Goal: Task Accomplishment & Management: Use online tool/utility

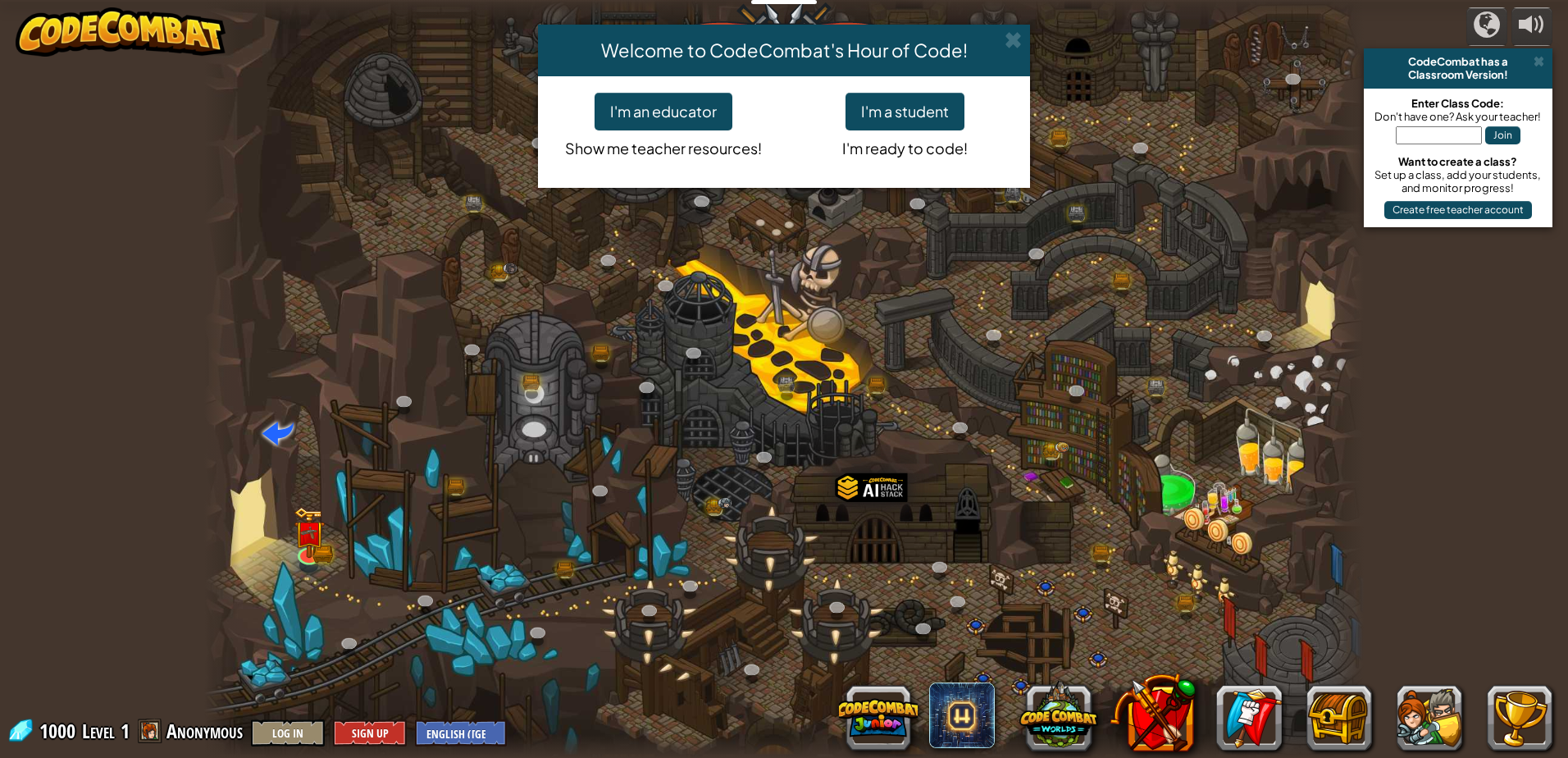
click at [310, 540] on div "Welcome to CodeCombat's Hour of Code! I'm an educator Show me teacher resources…" at bounding box center [784, 379] width 1568 height 758
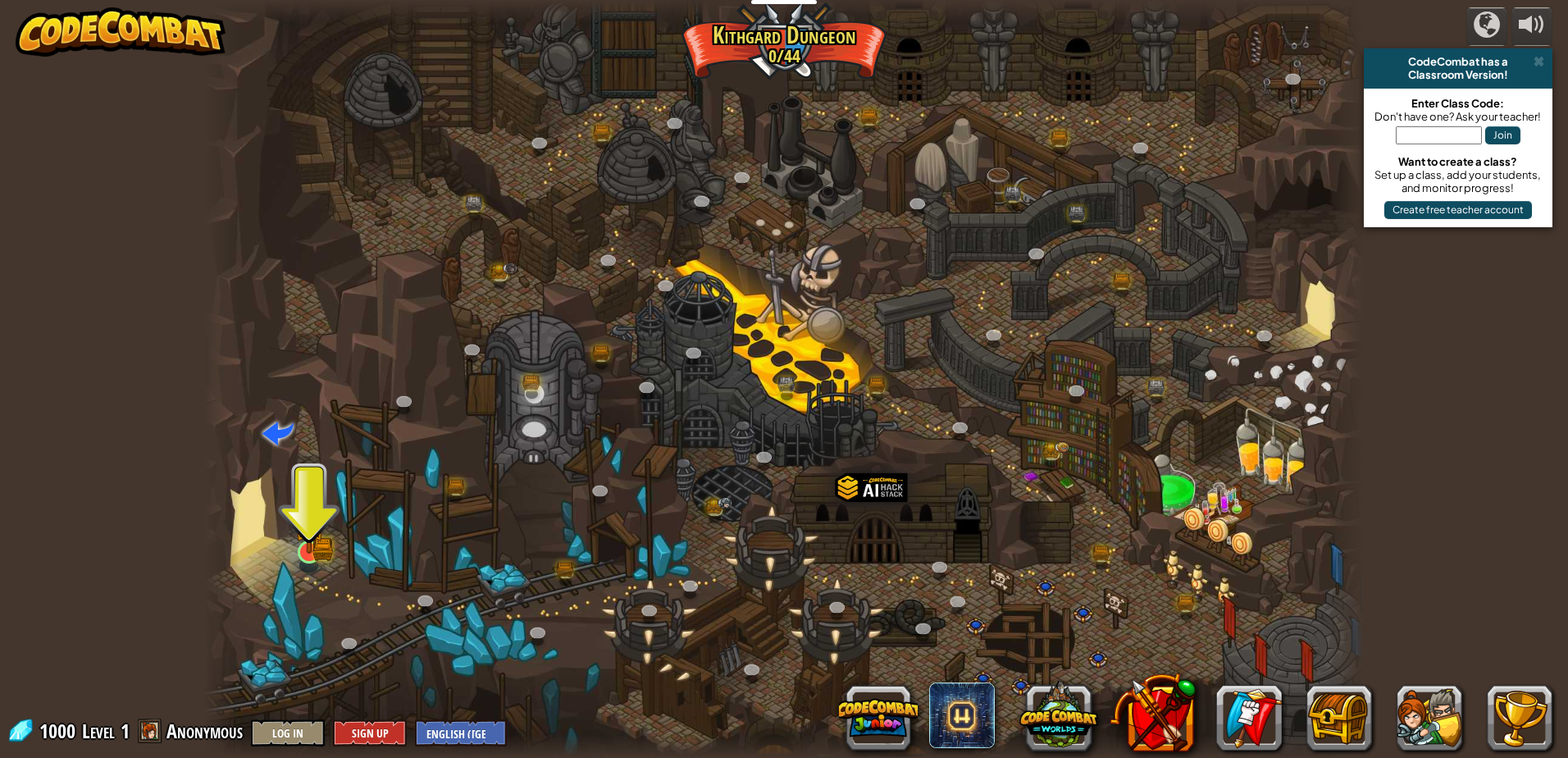
click at [297, 551] on img at bounding box center [309, 520] width 31 height 68
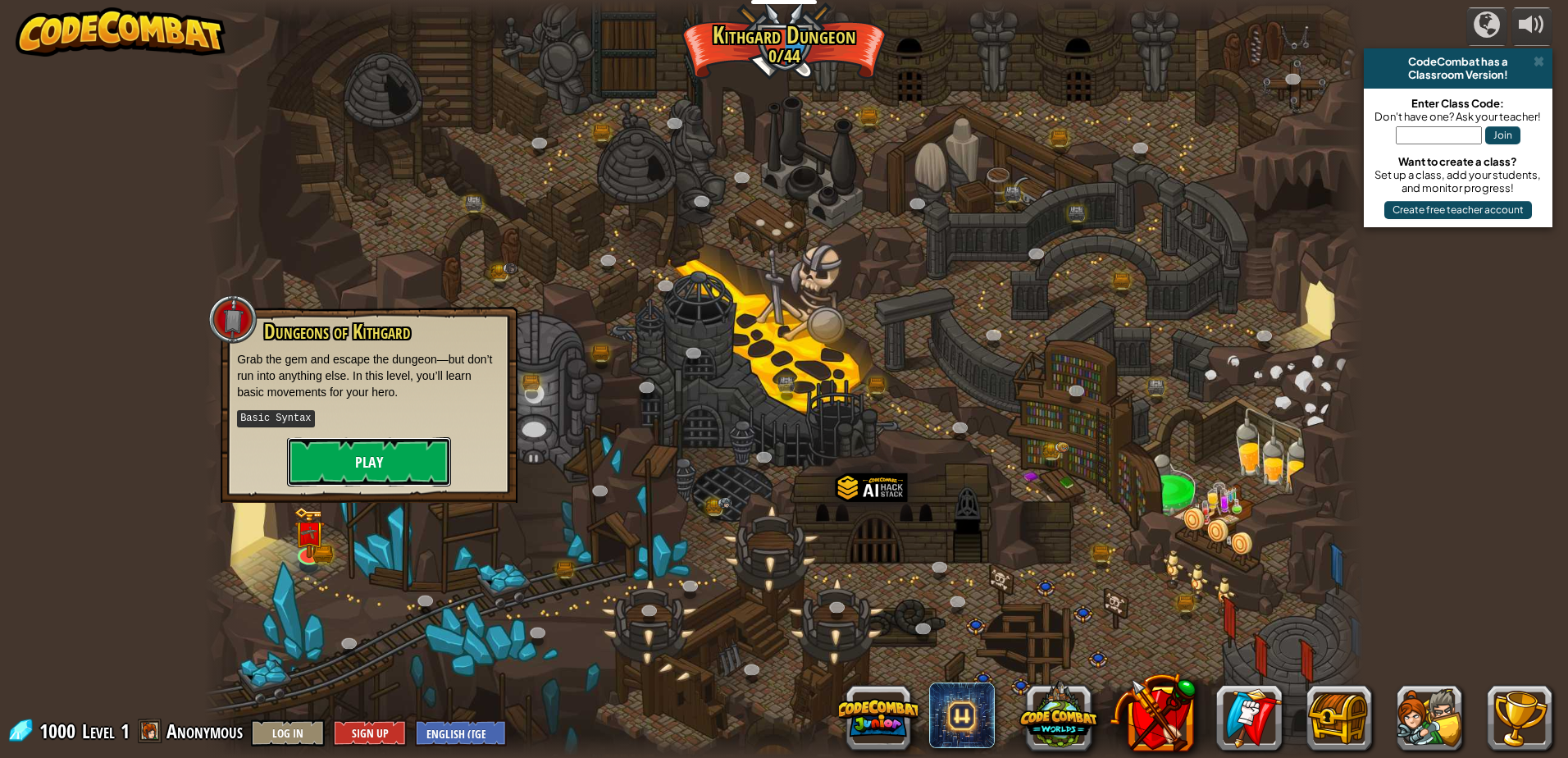
drag, startPoint x: 379, startPoint y: 468, endPoint x: 378, endPoint y: 477, distance: 9.1
click at [378, 477] on button "Play" at bounding box center [369, 461] width 164 height 49
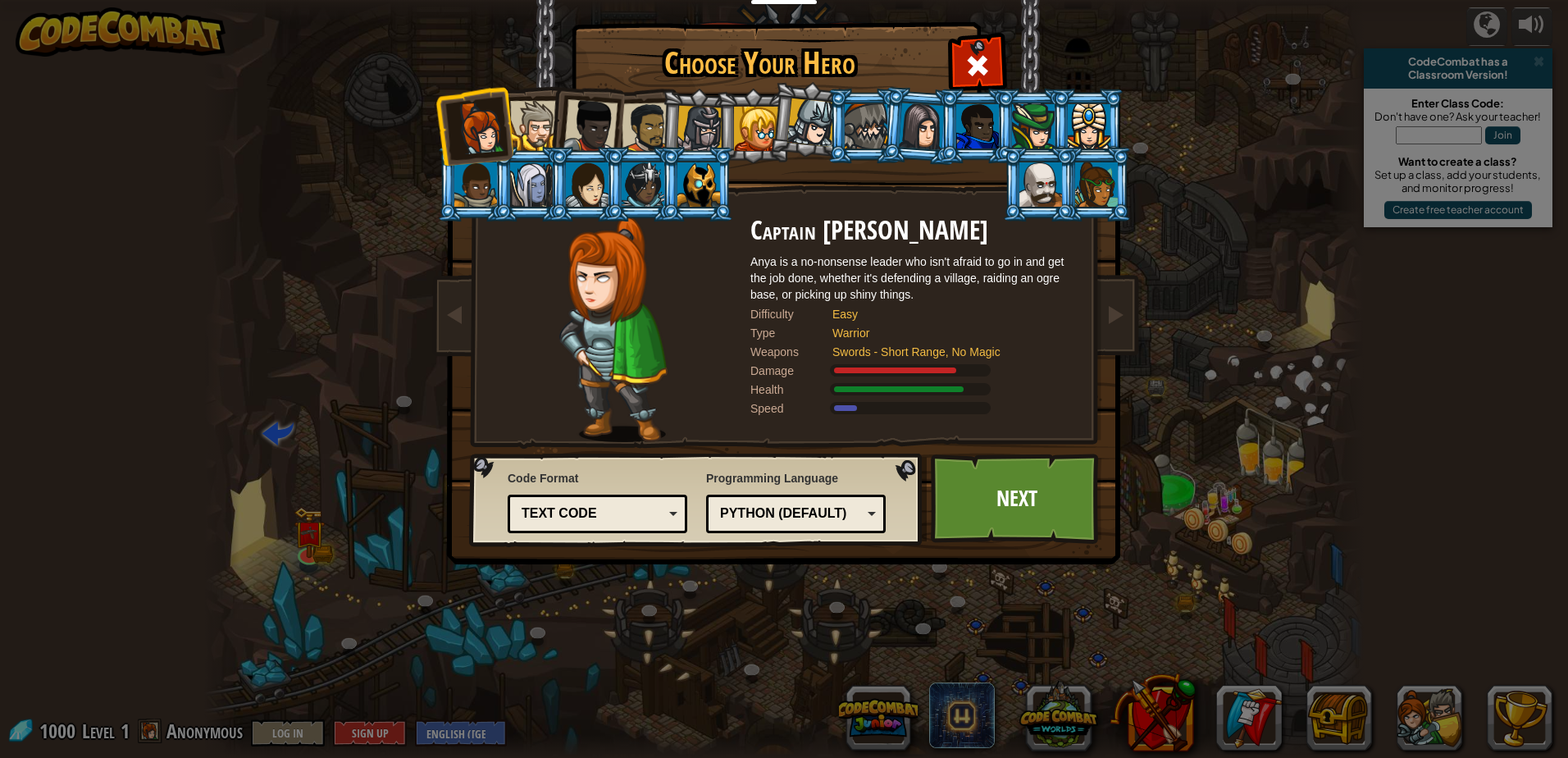
click at [540, 123] on div at bounding box center [535, 125] width 50 height 50
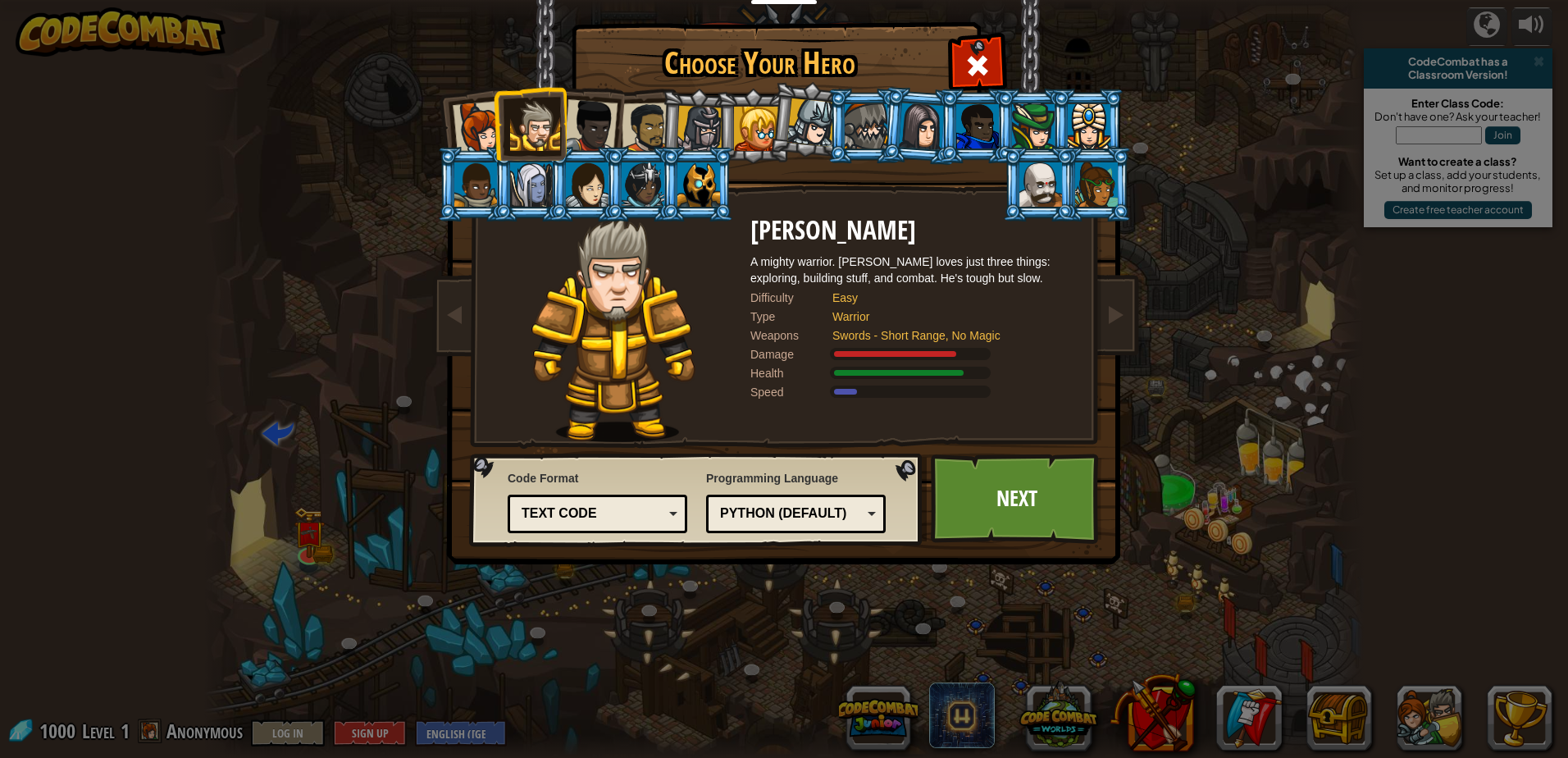
click at [488, 140] on div at bounding box center [479, 127] width 54 height 54
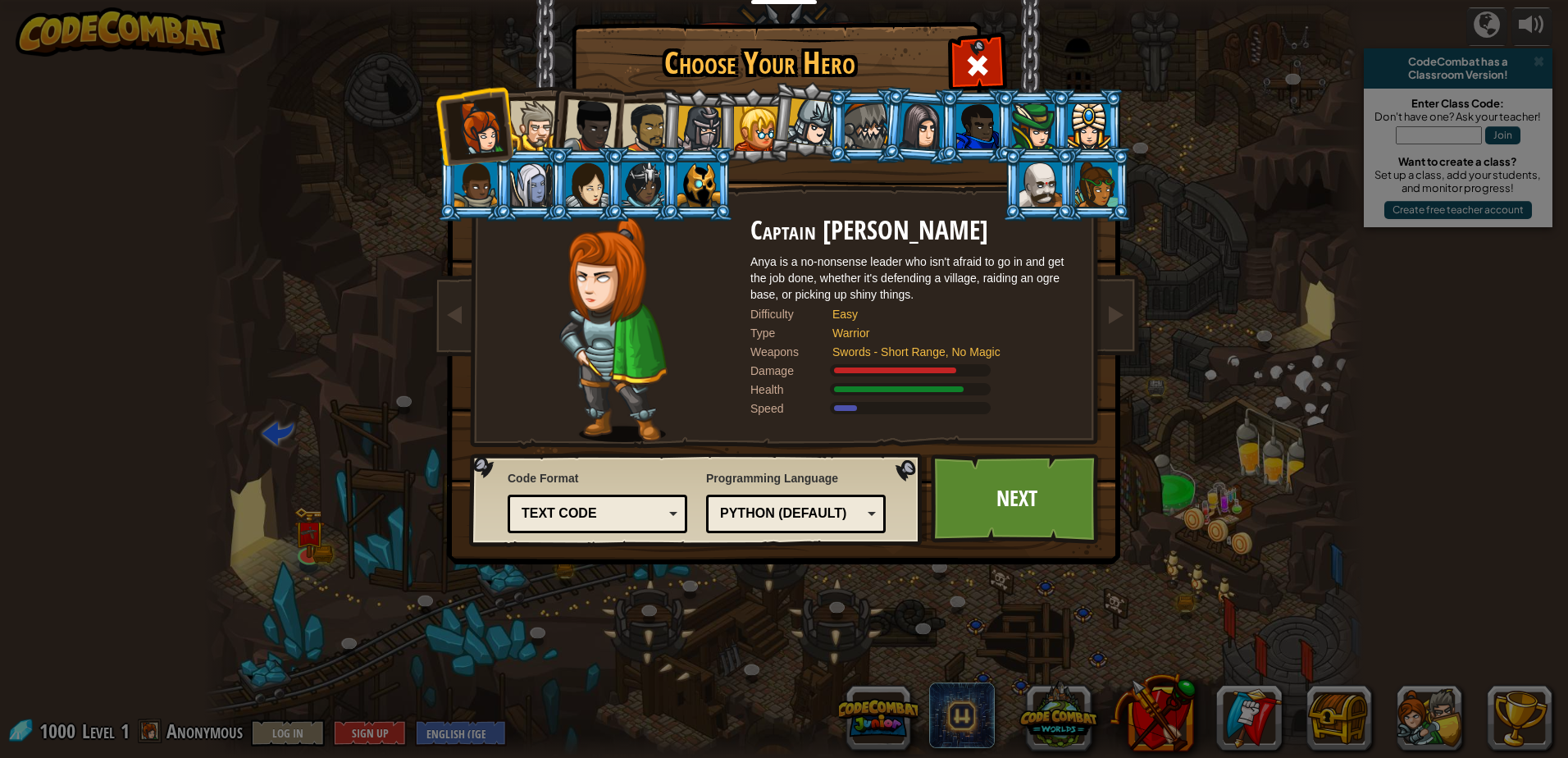
click at [591, 120] on div at bounding box center [589, 125] width 54 height 54
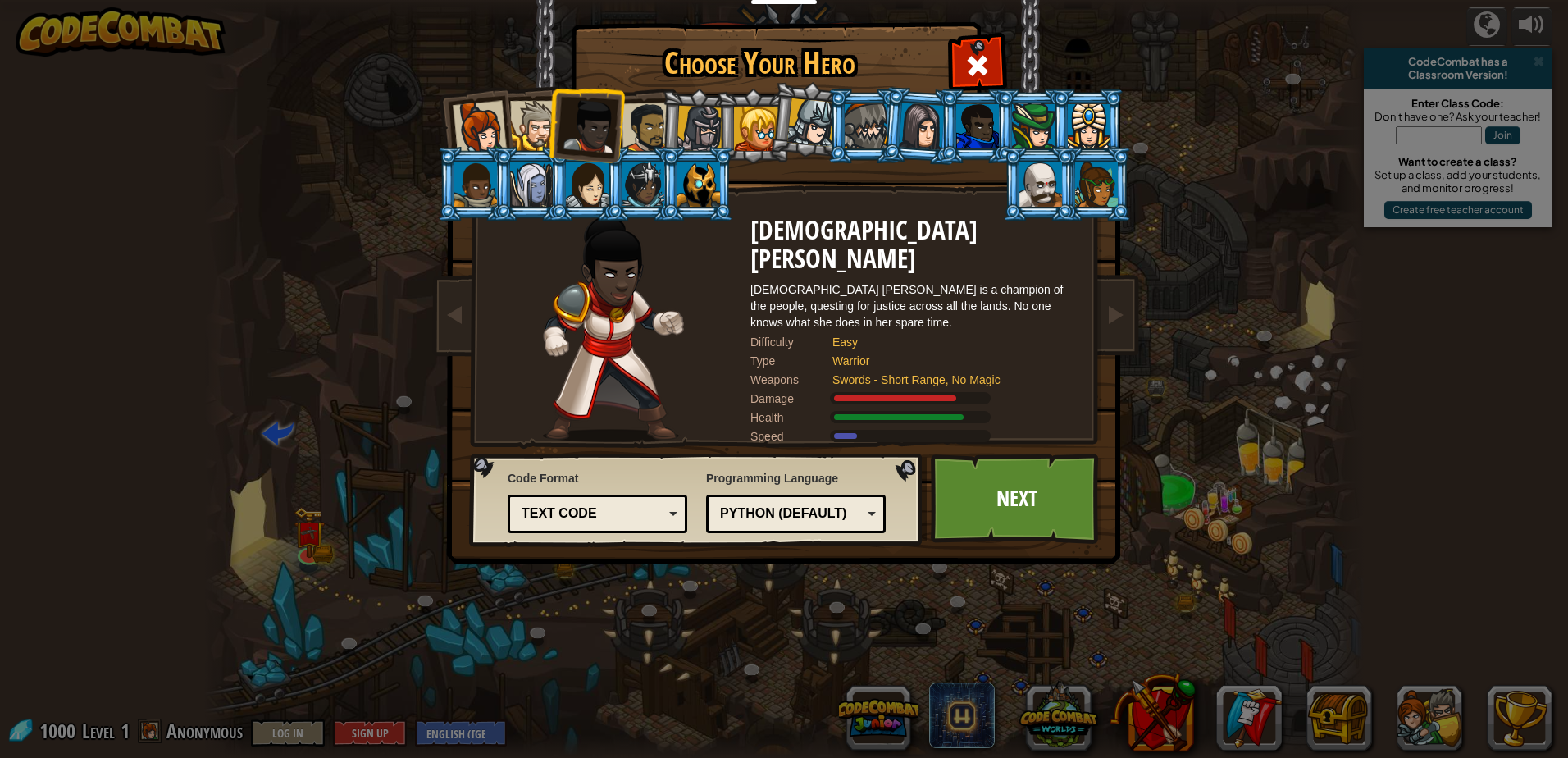
click at [658, 124] on div at bounding box center [647, 128] width 51 height 51
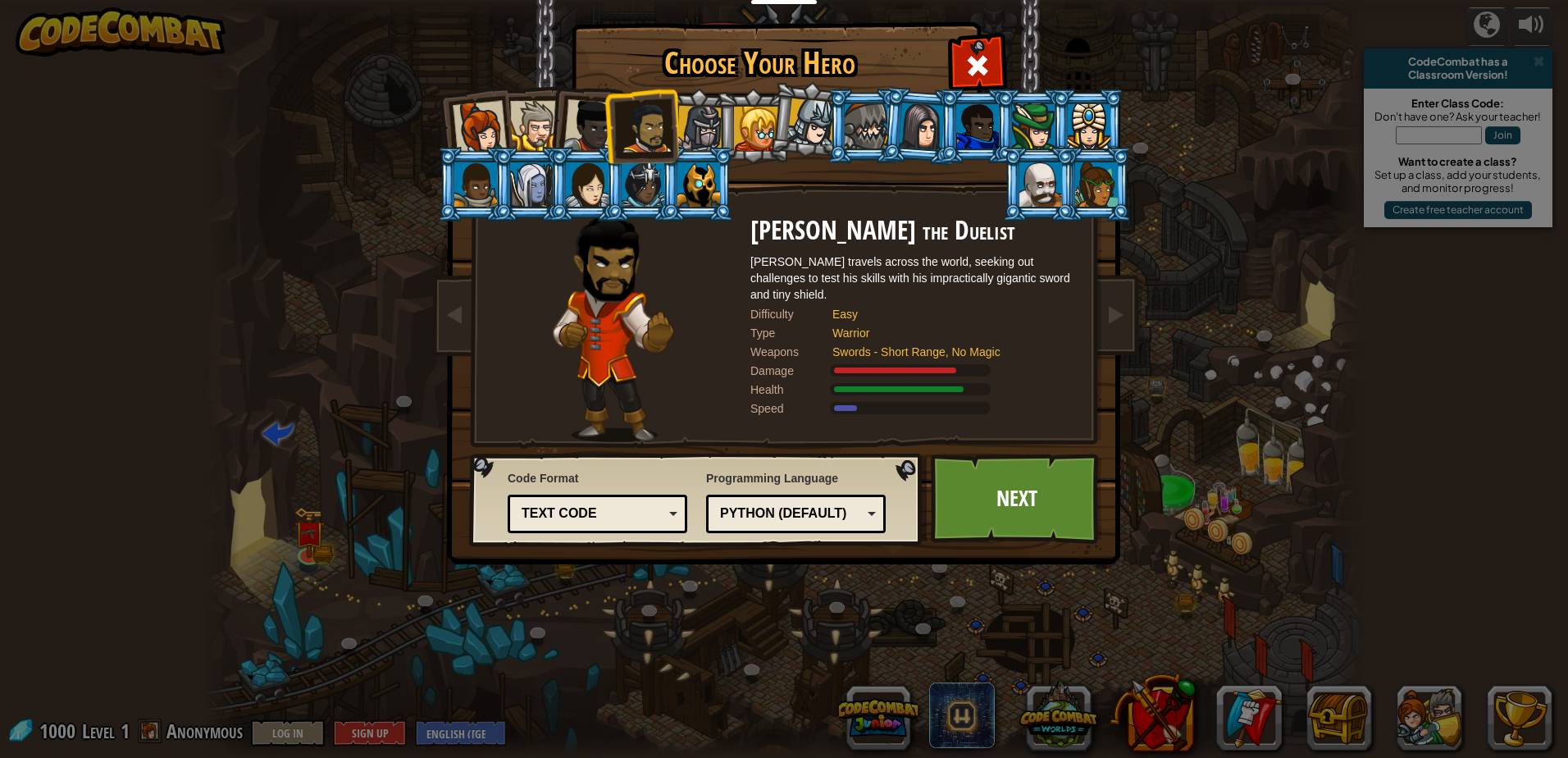
click at [698, 124] on div at bounding box center [700, 129] width 47 height 47
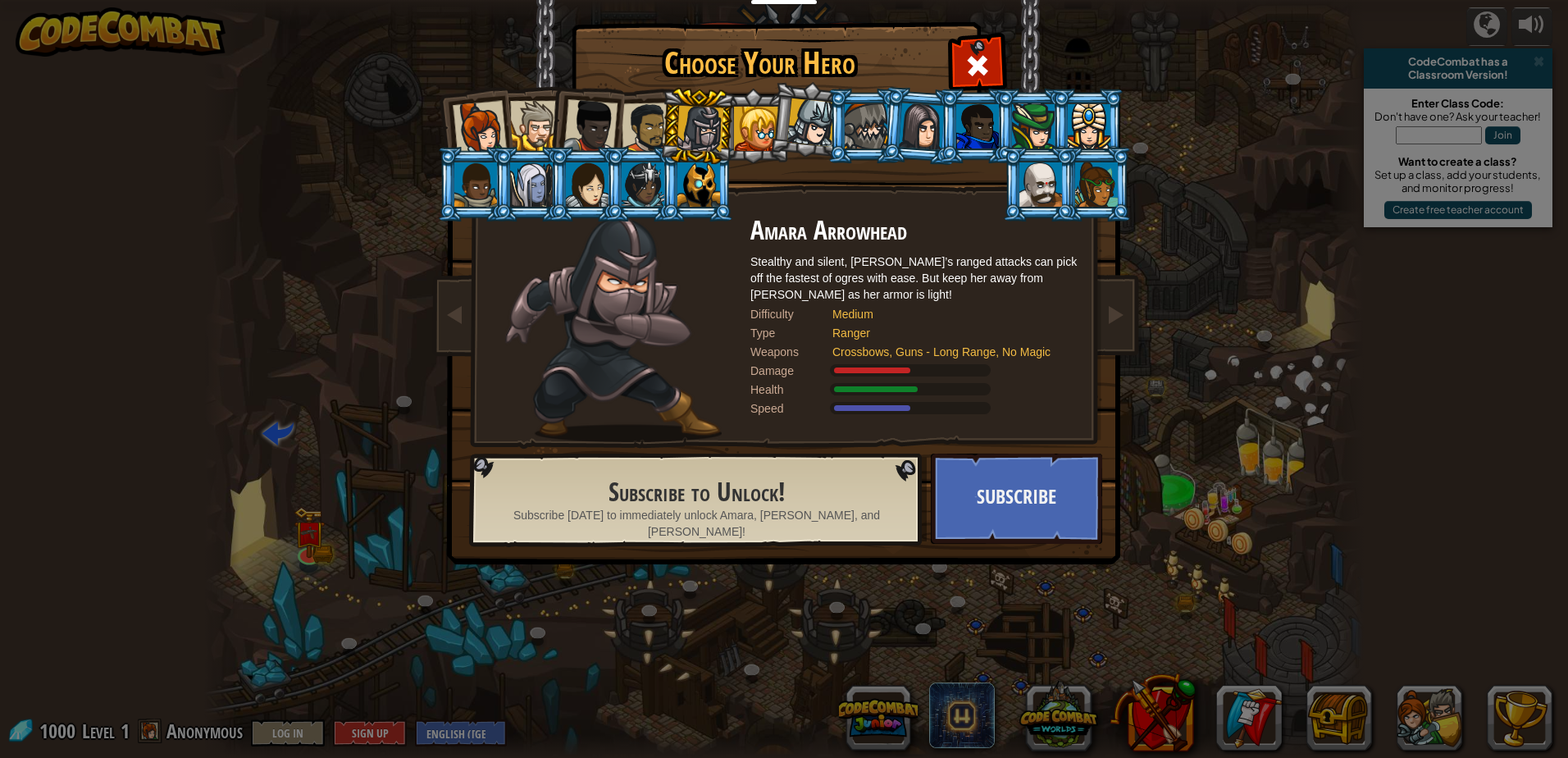
click at [705, 187] on div at bounding box center [698, 184] width 42 height 44
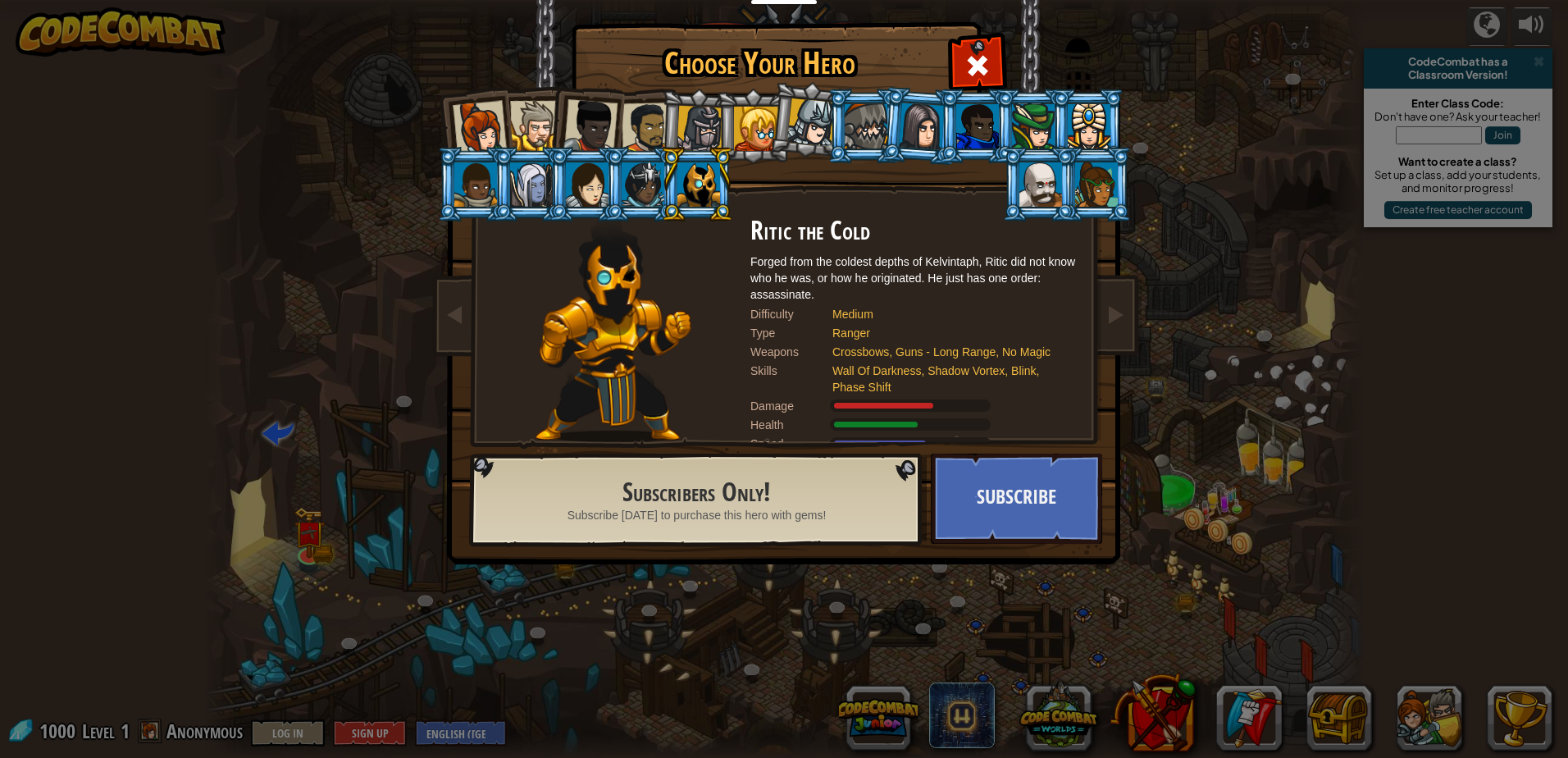
drag, startPoint x: 717, startPoint y: 135, endPoint x: 706, endPoint y: 137, distance: 11.2
click at [706, 89] on ol at bounding box center [784, 89] width 677 height 0
click at [706, 137] on div at bounding box center [700, 129] width 47 height 47
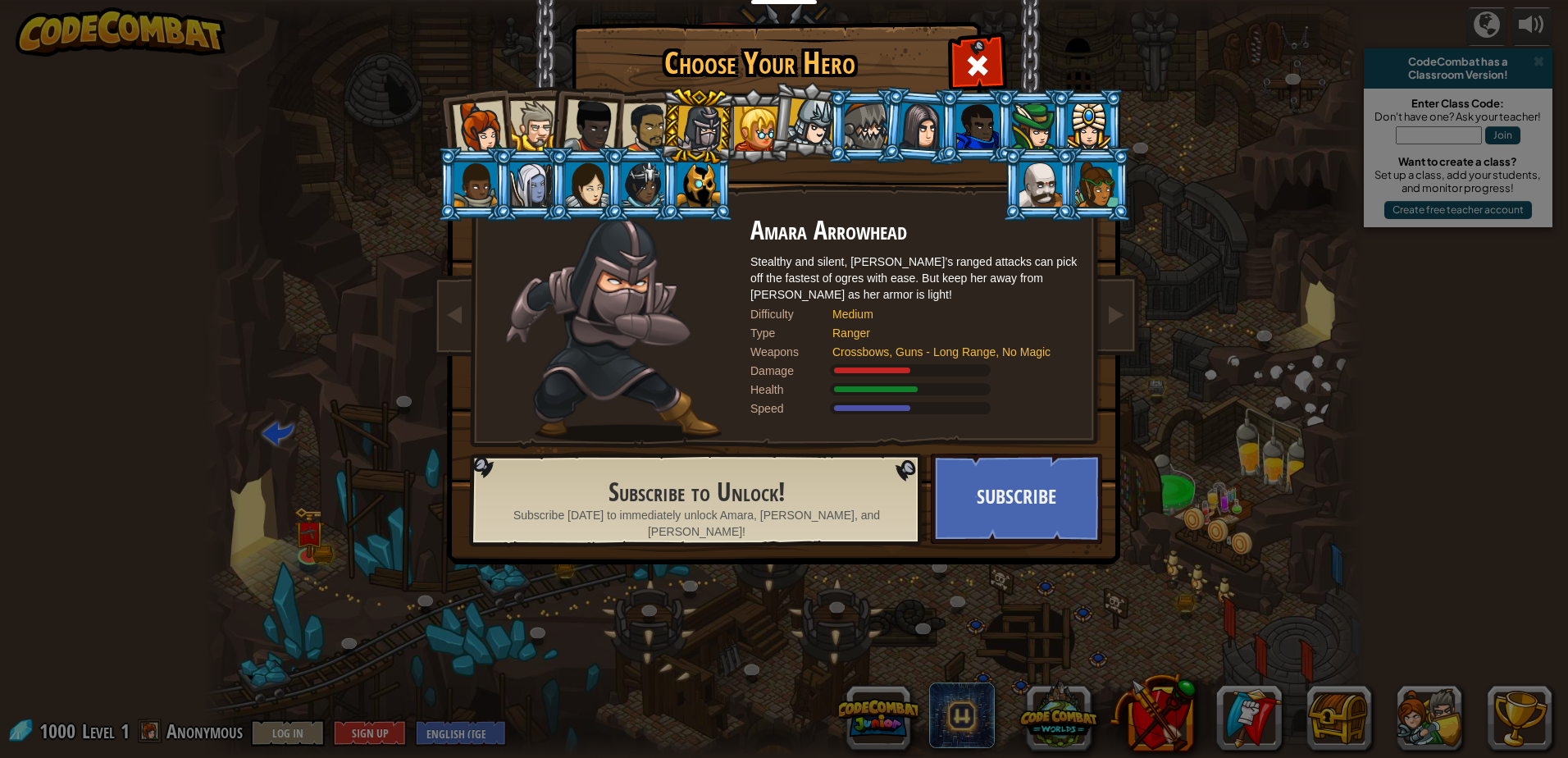
click at [632, 125] on div at bounding box center [647, 128] width 51 height 51
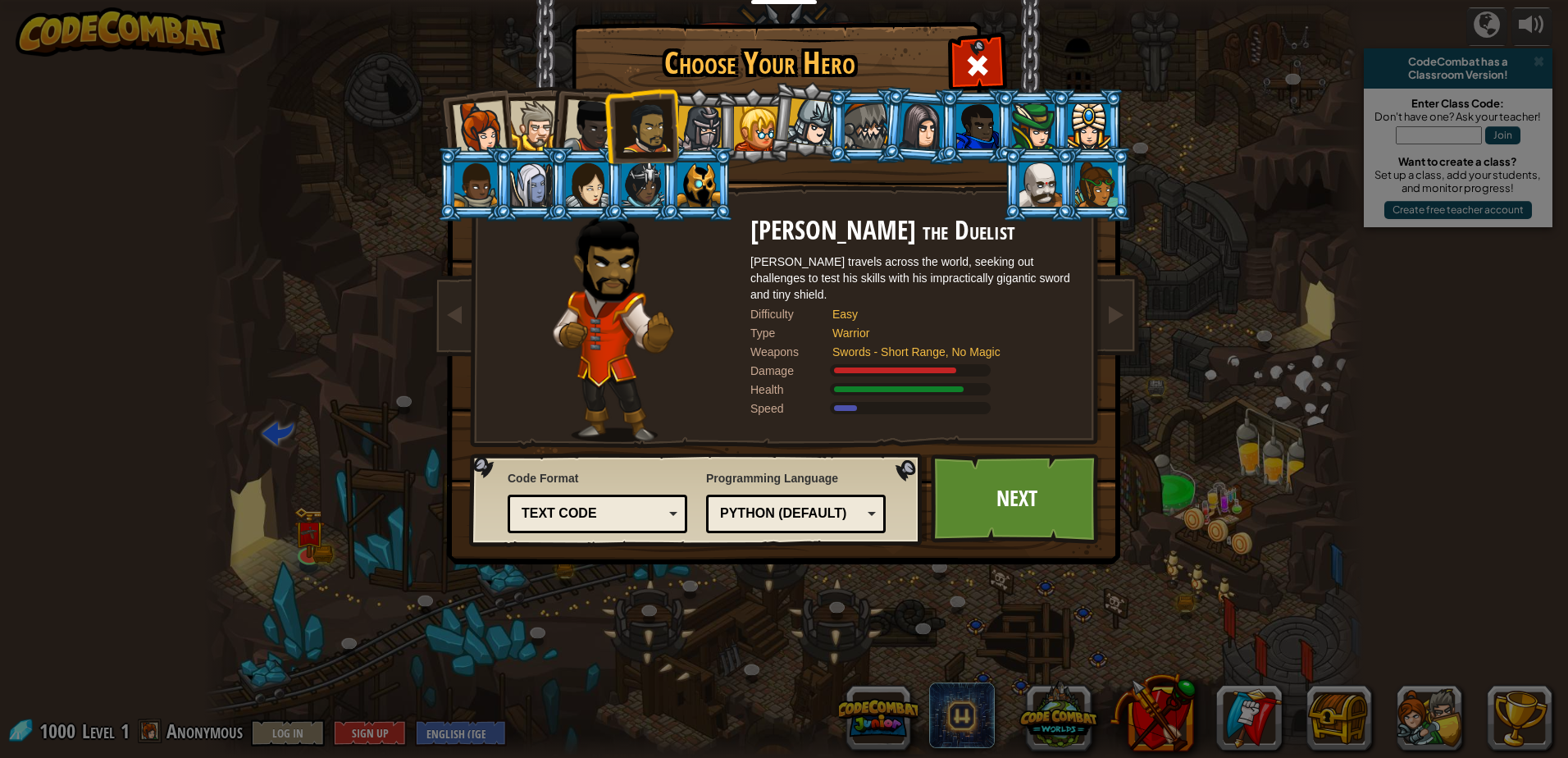
click at [576, 118] on div at bounding box center [589, 125] width 54 height 54
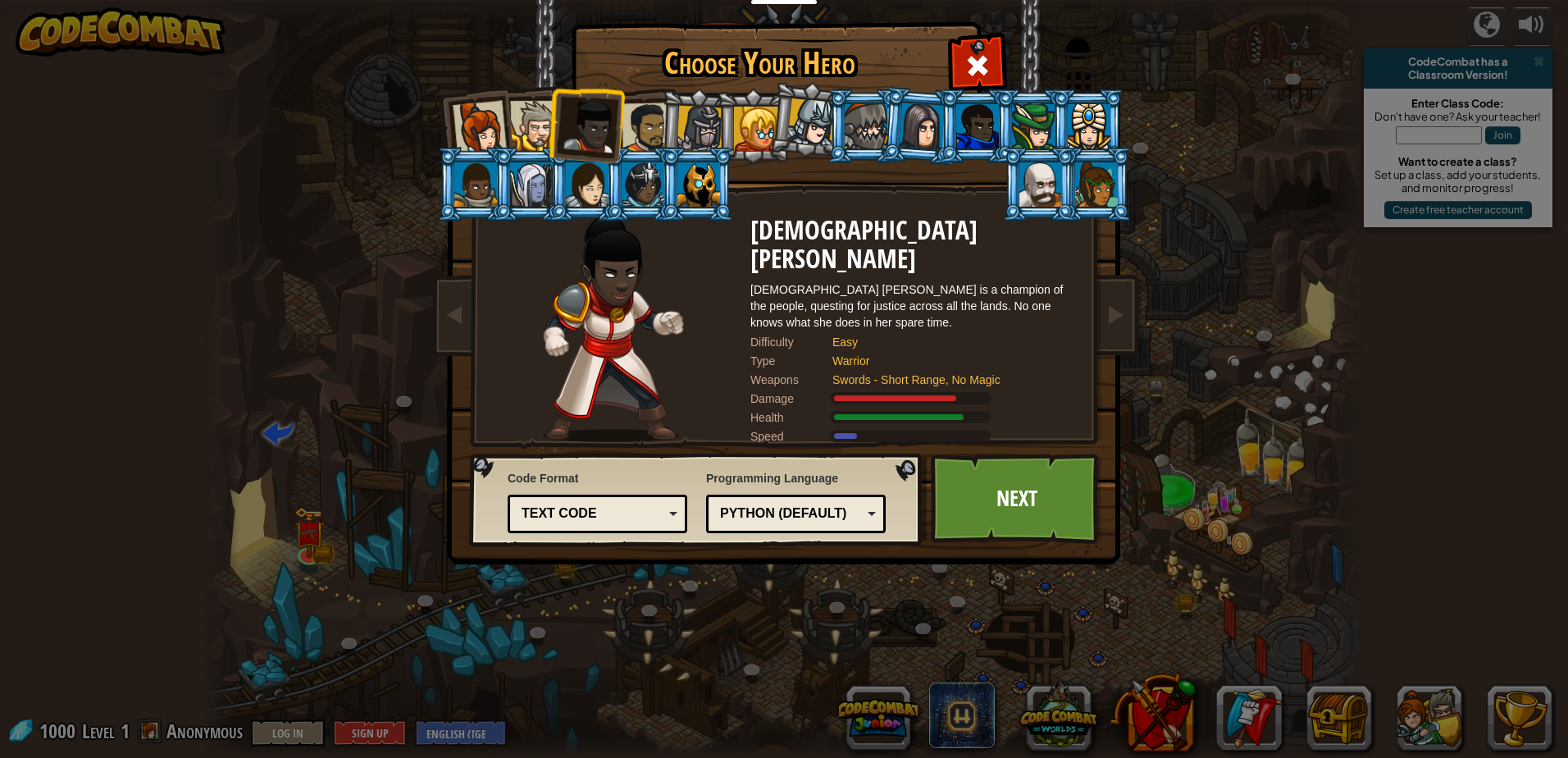
click at [534, 106] on div at bounding box center [535, 125] width 50 height 50
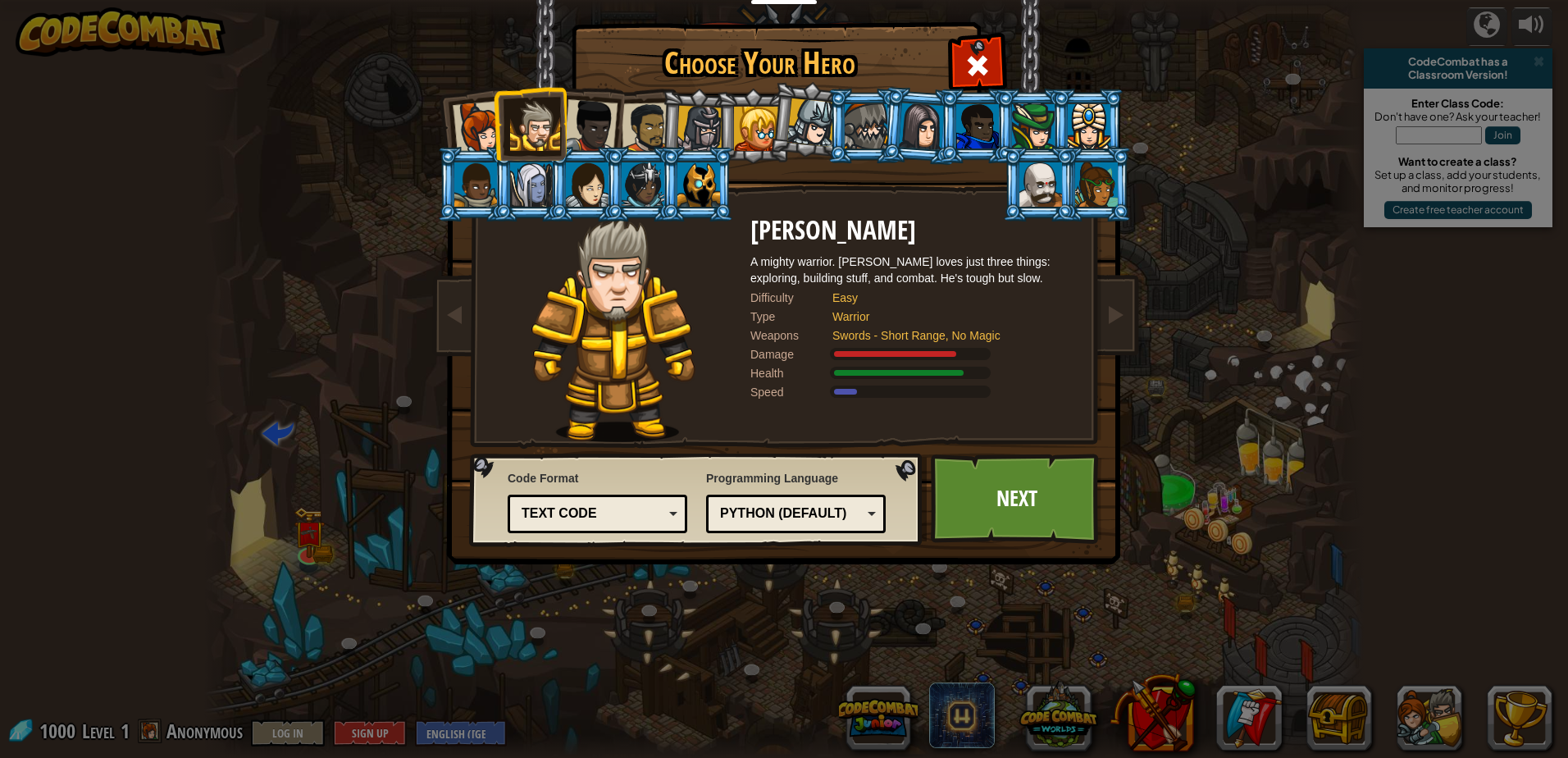
click at [489, 121] on div at bounding box center [479, 127] width 54 height 54
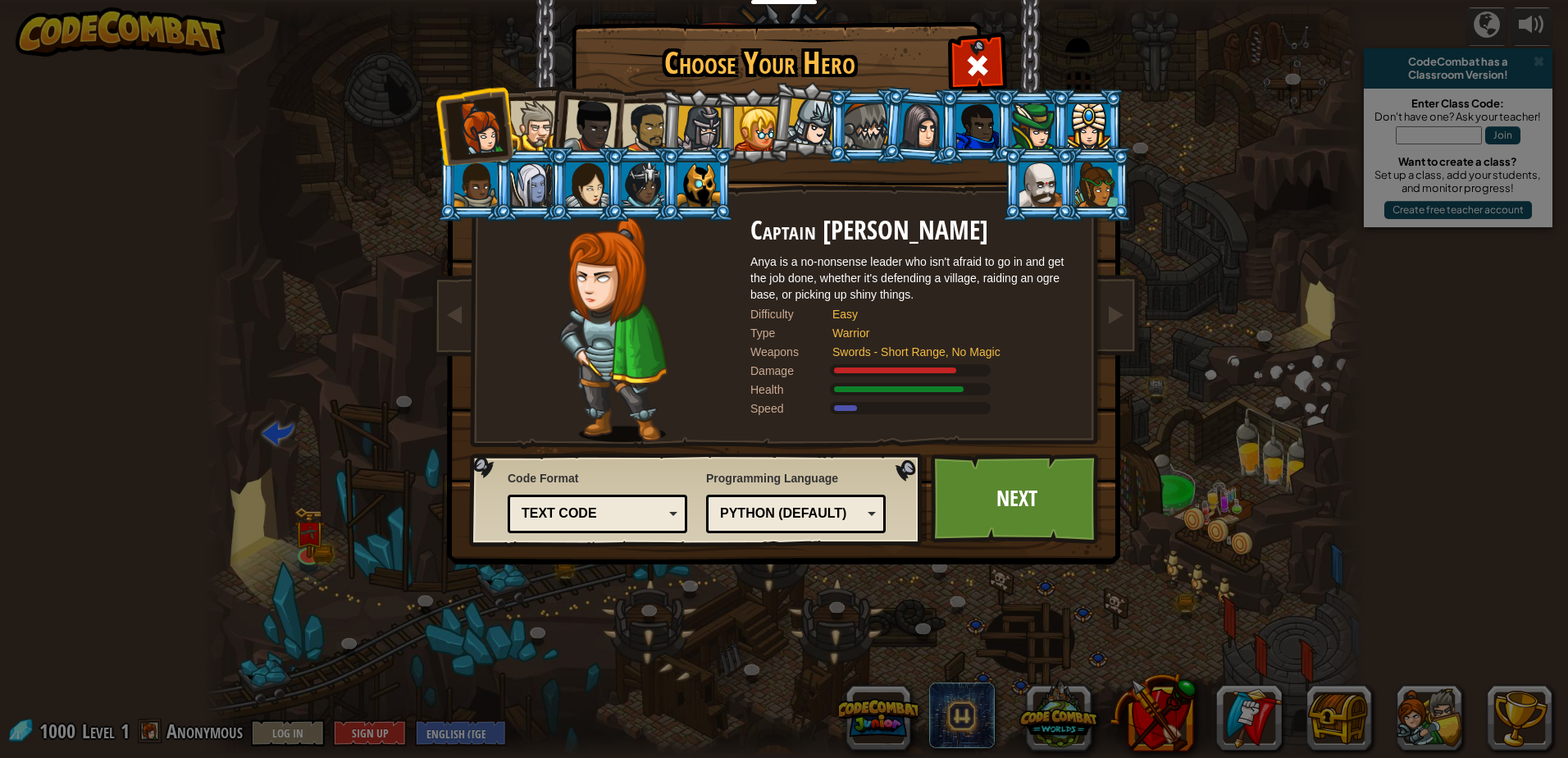
click at [537, 128] on div at bounding box center [535, 125] width 50 height 50
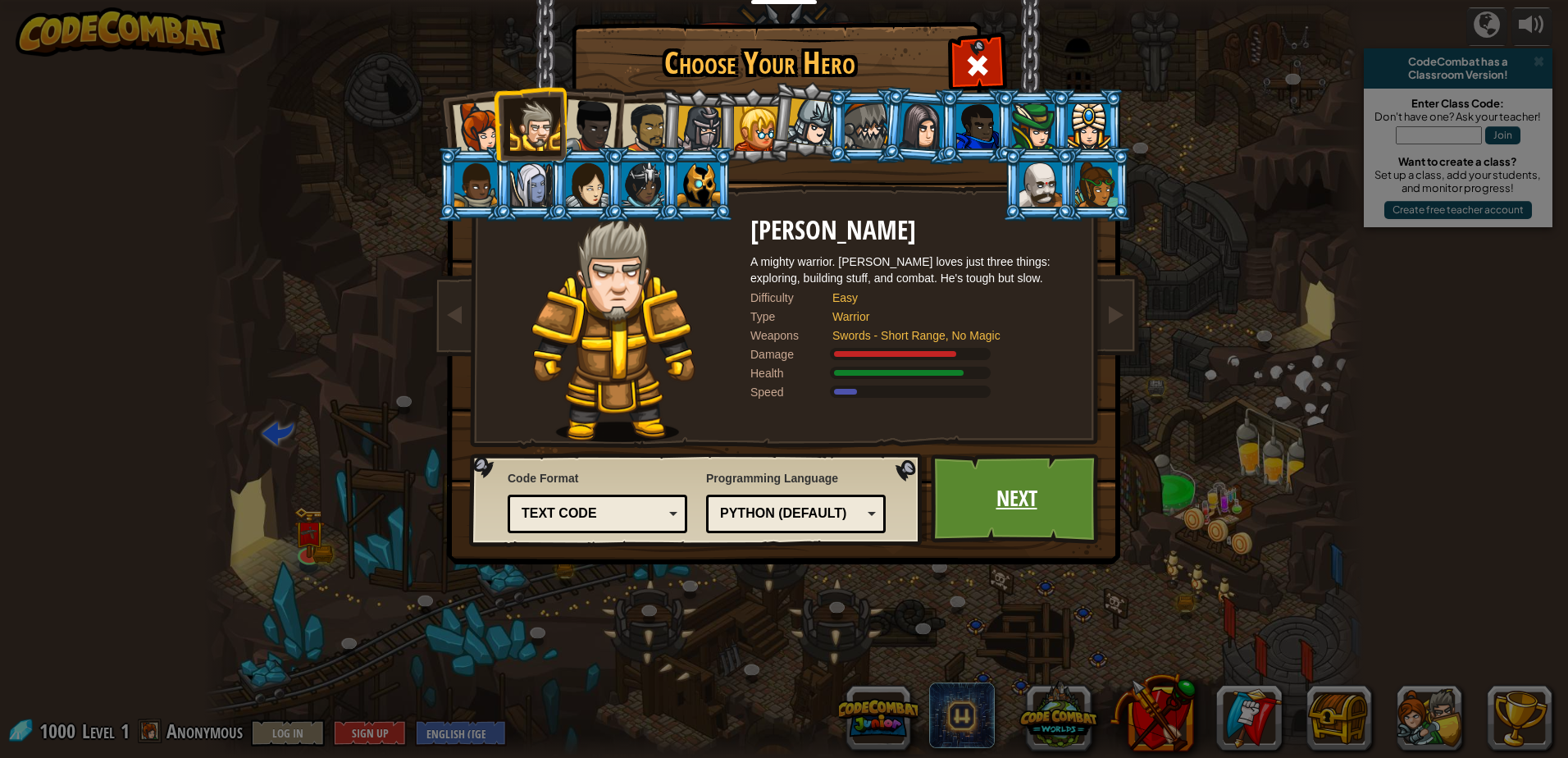
click at [1010, 515] on link "Next" at bounding box center [1016, 499] width 171 height 90
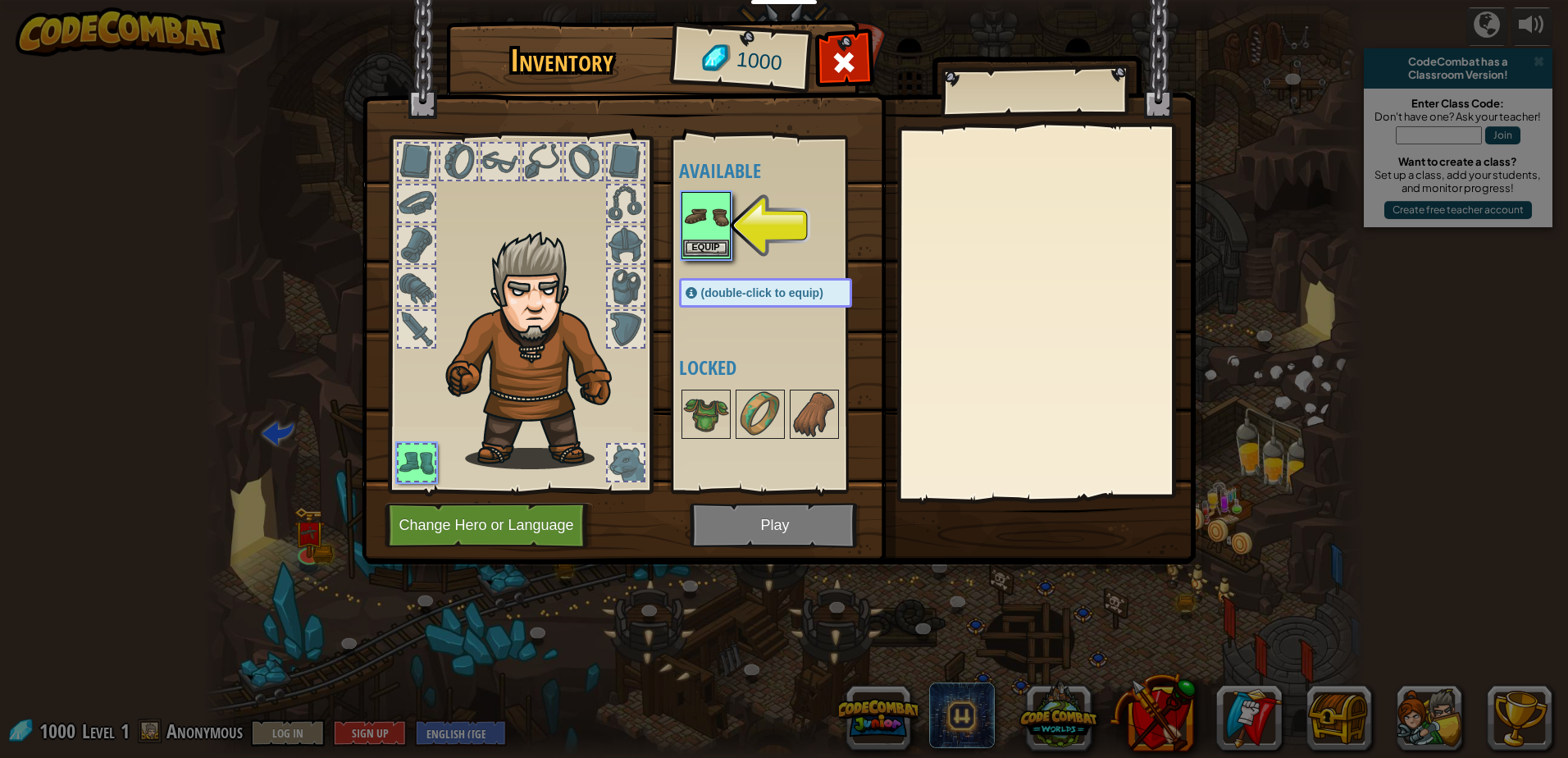
click at [712, 234] on img at bounding box center [706, 217] width 46 height 46
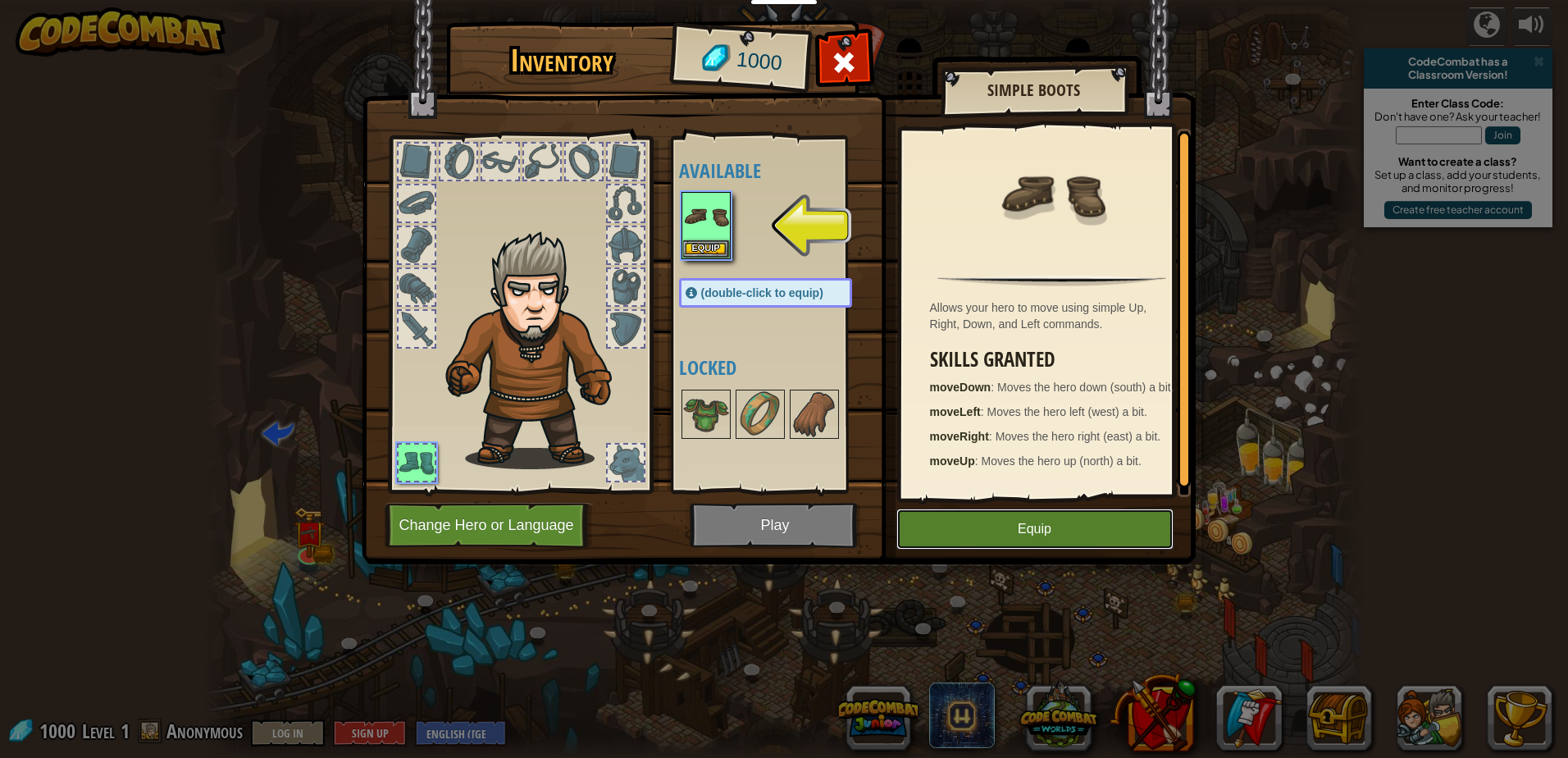
click at [1036, 540] on button "Equip" at bounding box center [1034, 529] width 277 height 41
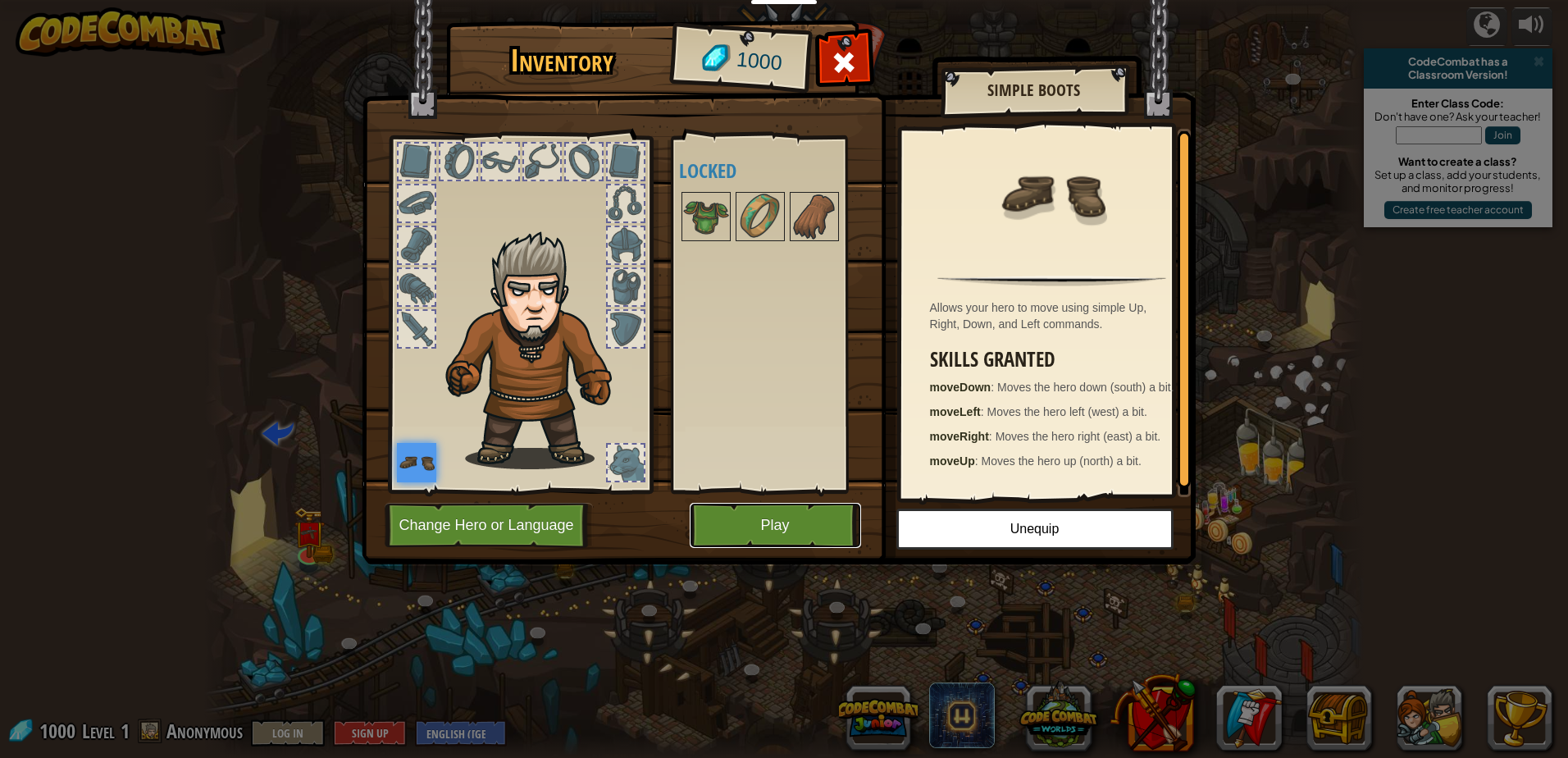
click at [799, 517] on button "Play" at bounding box center [776, 525] width 171 height 45
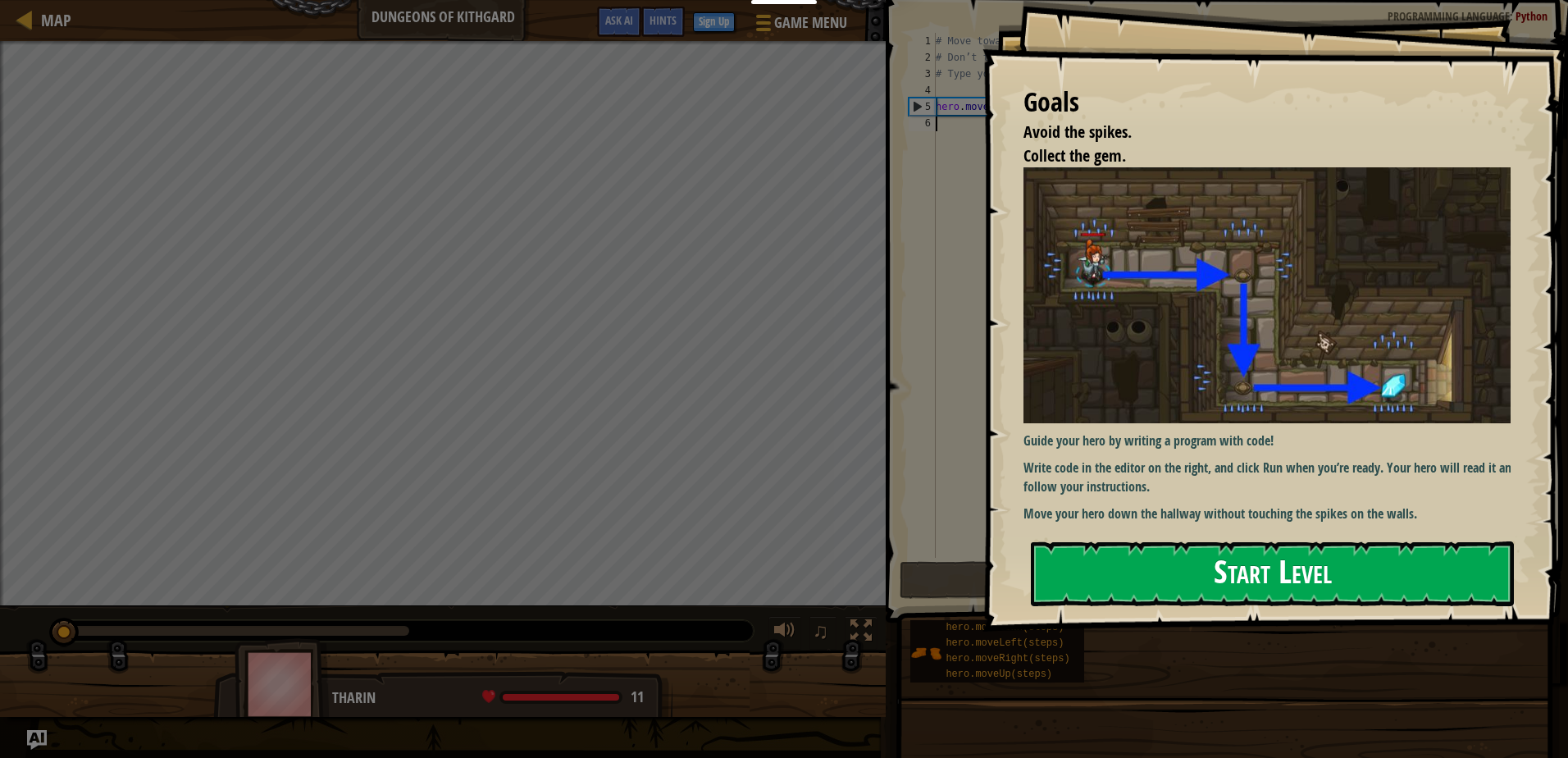
click at [1240, 578] on button "Start Level" at bounding box center [1272, 573] width 483 height 65
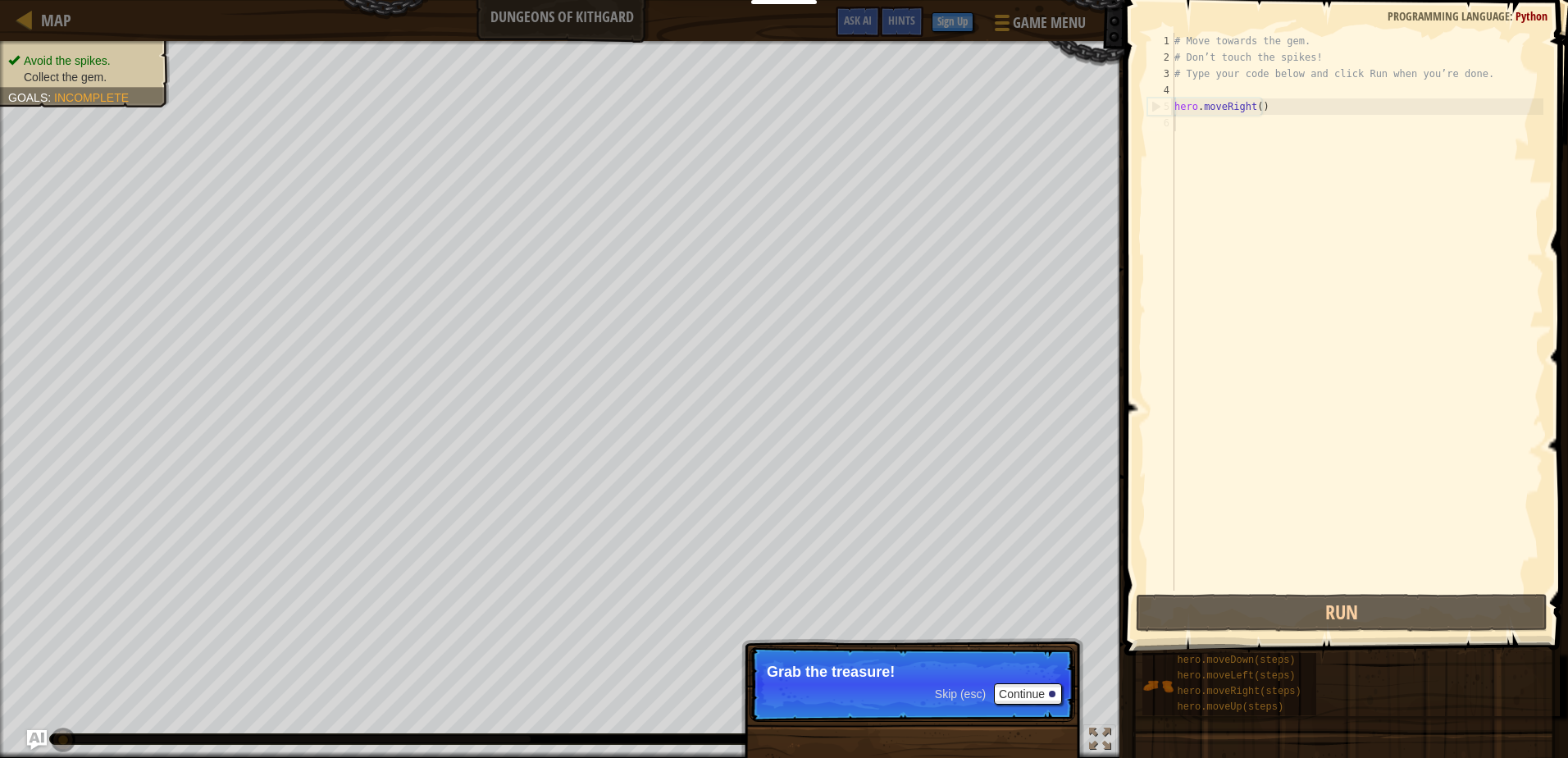
click at [1212, 215] on div "# Move towards the gem. # Don’t touch the spikes! # Type your code below and cl…" at bounding box center [1357, 328] width 373 height 590
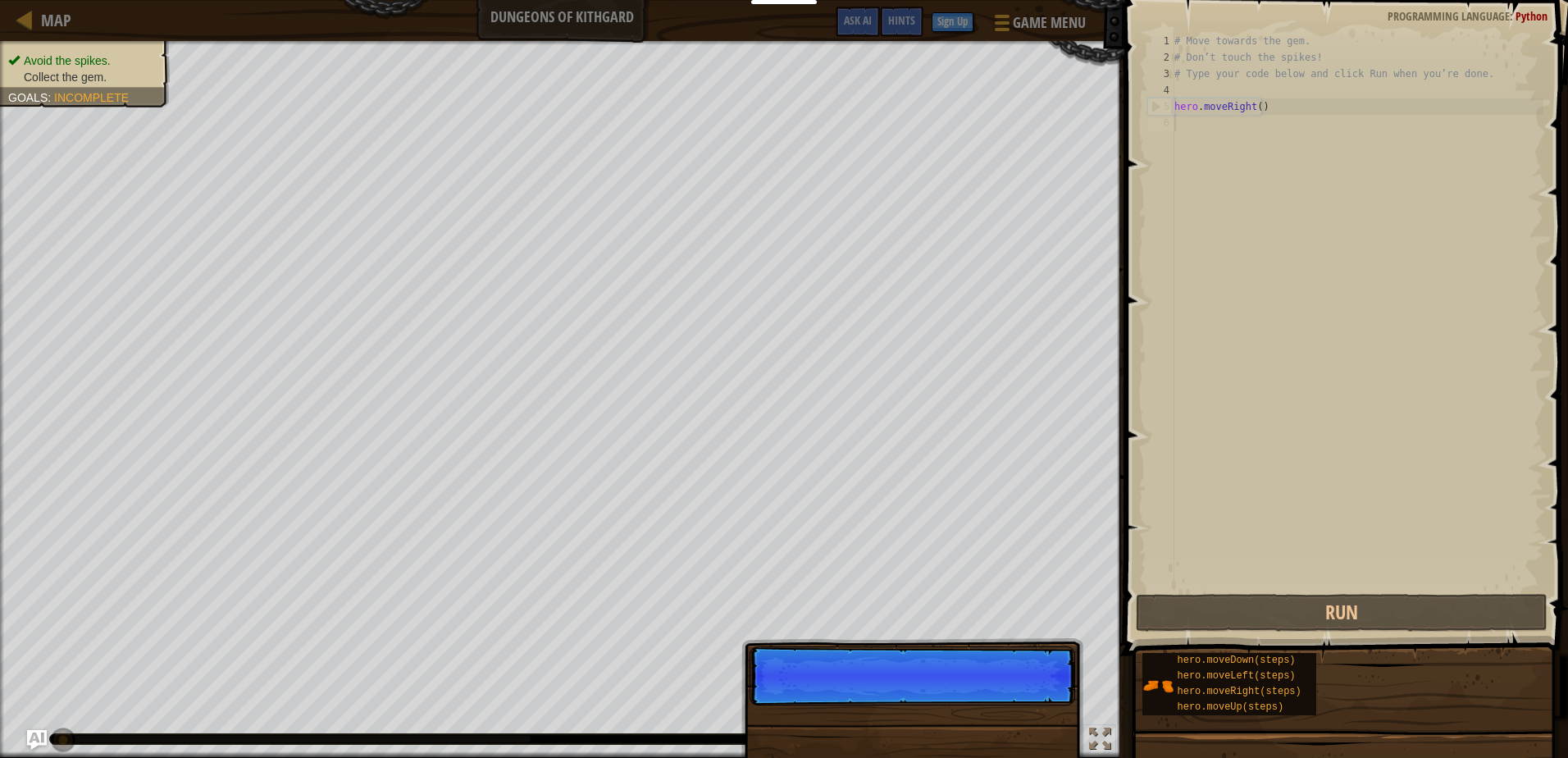
click at [1214, 218] on div "# Move towards the gem. # Don’t touch the spikes! # Type your code below and cl…" at bounding box center [1357, 328] width 373 height 590
